Goal: Understand process/instructions: Learn how to perform a task or action

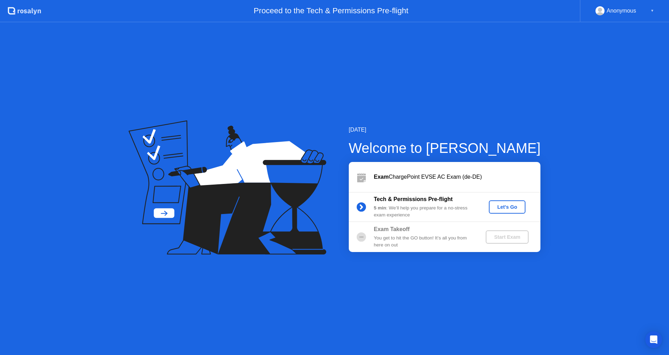
click at [511, 207] on div "Let's Go" at bounding box center [507, 207] width 31 height 6
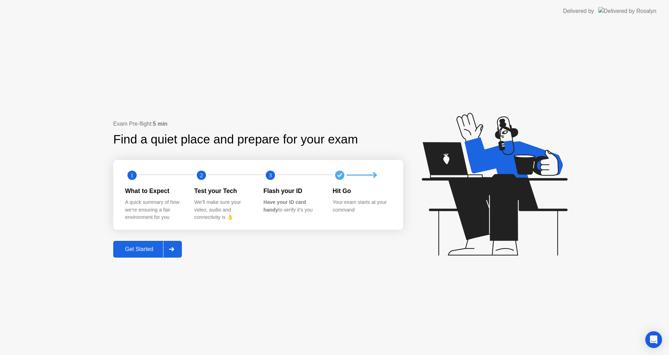
click at [149, 249] on div "Get Started" at bounding box center [139, 249] width 48 height 6
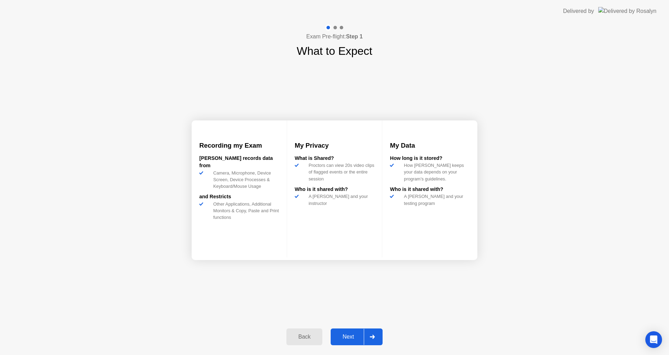
click at [356, 342] on button "Next" at bounding box center [357, 336] width 52 height 17
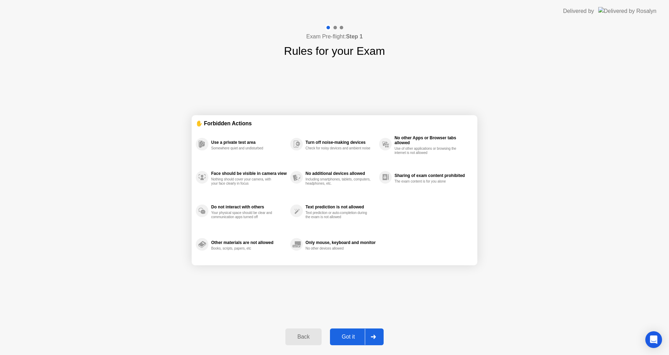
click at [363, 338] on div "Got it" at bounding box center [348, 336] width 33 height 6
select select "**********"
select select "*******"
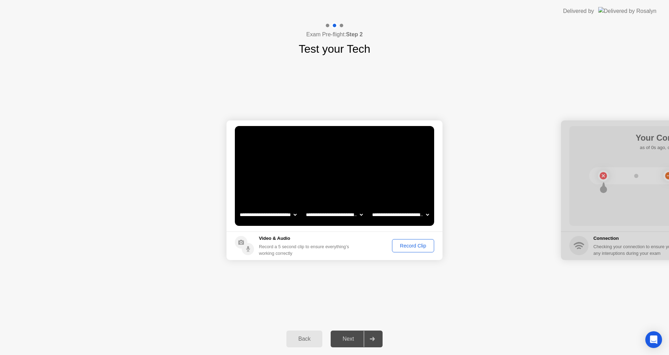
click at [415, 245] on div "Record Clip" at bounding box center [413, 246] width 37 height 6
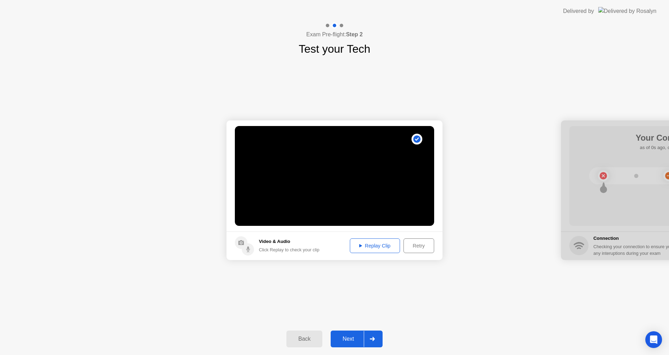
click at [347, 338] on div "Next" at bounding box center [348, 338] width 31 height 6
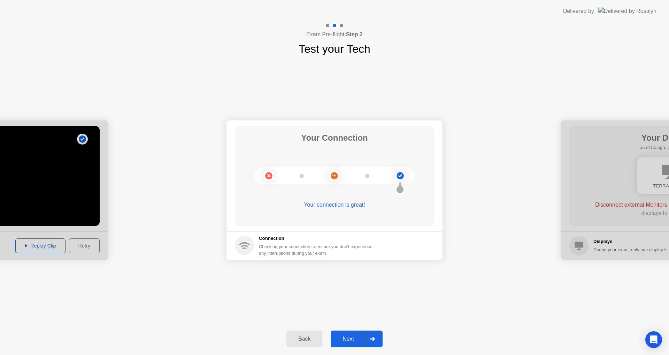
click at [350, 335] on div "Next" at bounding box center [348, 338] width 31 height 6
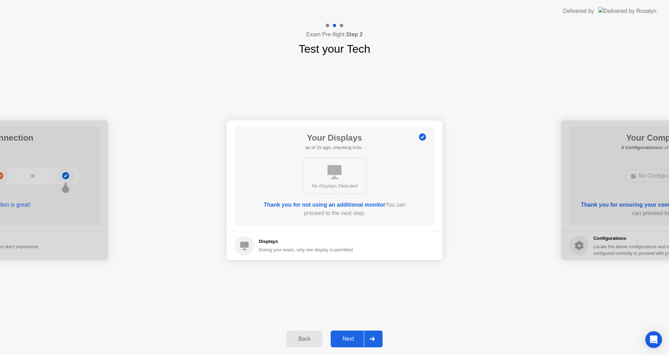
click at [349, 337] on div "Next" at bounding box center [348, 338] width 31 height 6
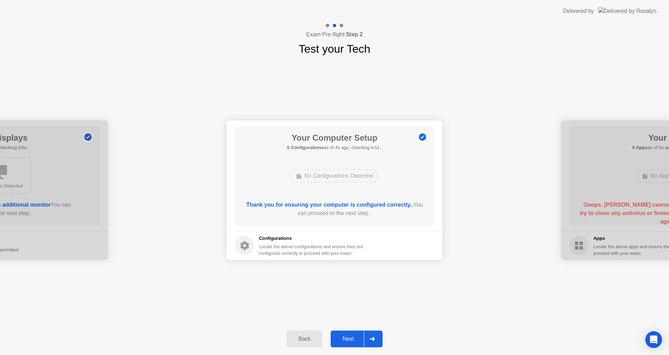
click at [349, 337] on div "Next" at bounding box center [348, 338] width 31 height 6
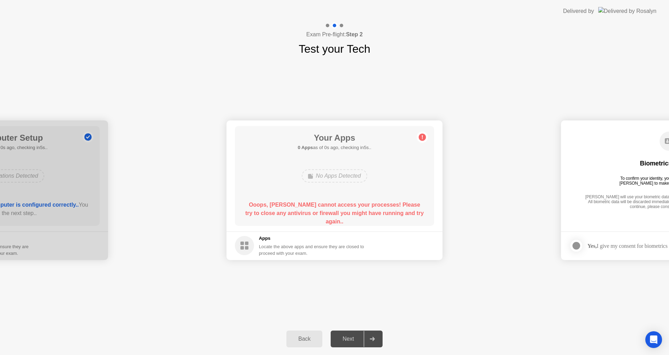
click at [601, 337] on div "Back Next" at bounding box center [334, 339] width 669 height 32
click at [306, 339] on div "Back" at bounding box center [305, 338] width 32 height 6
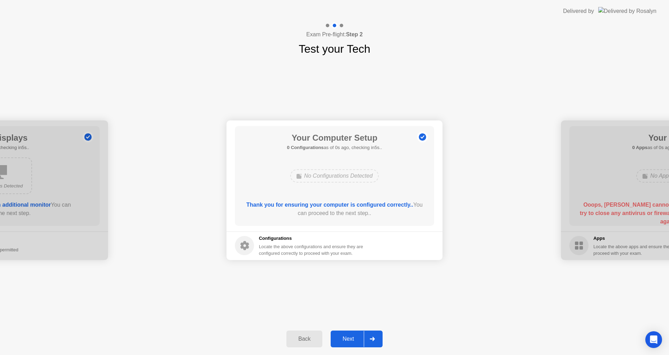
click at [353, 336] on div "Next" at bounding box center [348, 338] width 31 height 6
